Goal: Contribute content: Contribute content

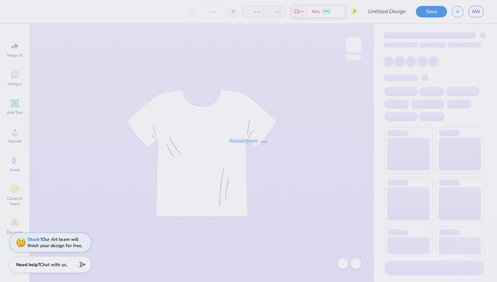
type input "Xtreme sports fall rush 2025"
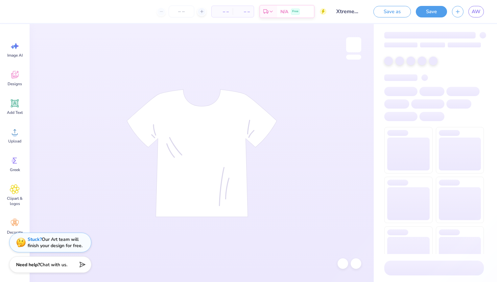
click at [473, 12] on span "AW" at bounding box center [475, 12] width 9 height 8
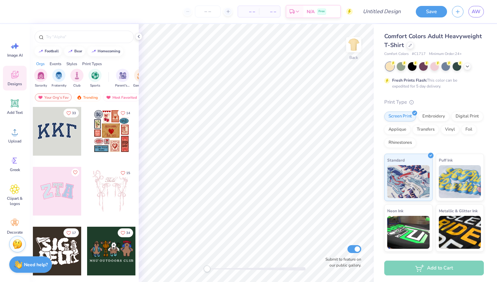
click at [103, 137] on div at bounding box center [111, 131] width 49 height 49
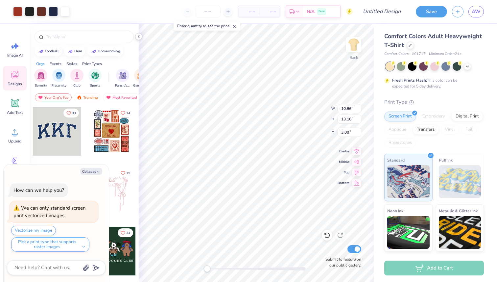
click at [139, 38] on icon at bounding box center [138, 36] width 5 height 5
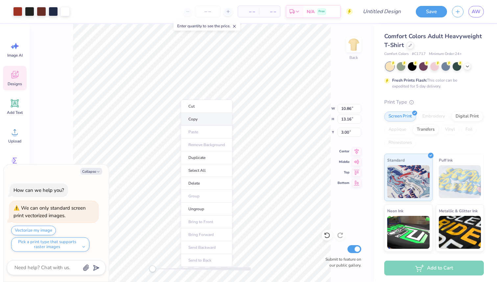
click at [202, 122] on li "Copy" at bounding box center [207, 119] width 52 height 13
click at [350, 51] on img at bounding box center [353, 45] width 26 height 26
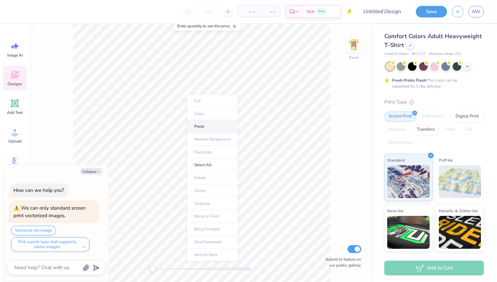
click at [200, 125] on li "Paste" at bounding box center [213, 126] width 52 height 13
type textarea "x"
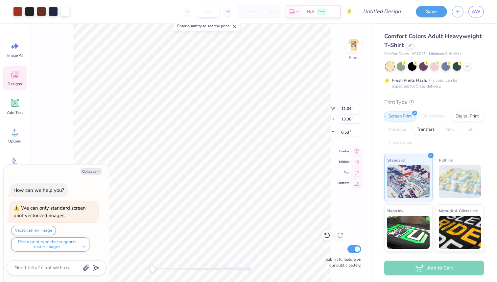
click at [214, 12] on input "number" at bounding box center [208, 12] width 26 height 12
type input "100"
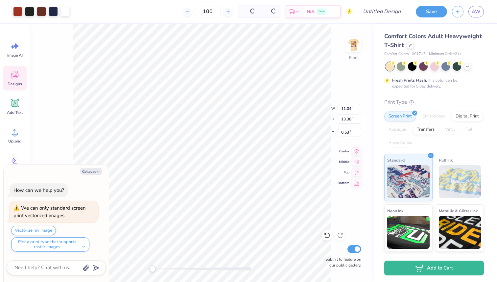
type textarea "x"
type input "100"
click at [479, 12] on span "AW" at bounding box center [475, 12] width 9 height 8
type textarea "x"
